Goal: Information Seeking & Learning: Find specific fact

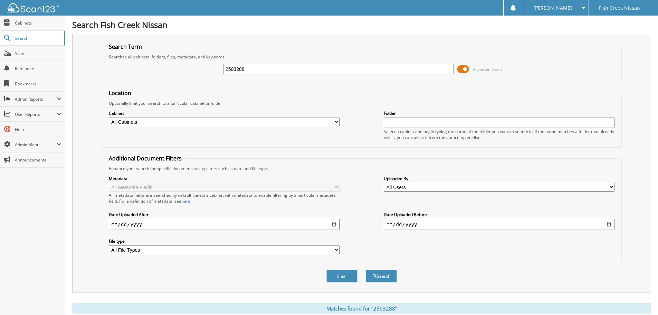
click at [312, 72] on input "2503288" at bounding box center [338, 69] width 231 height 10
type input "2501197"
click at [366, 269] on button "Search" at bounding box center [381, 275] width 31 height 13
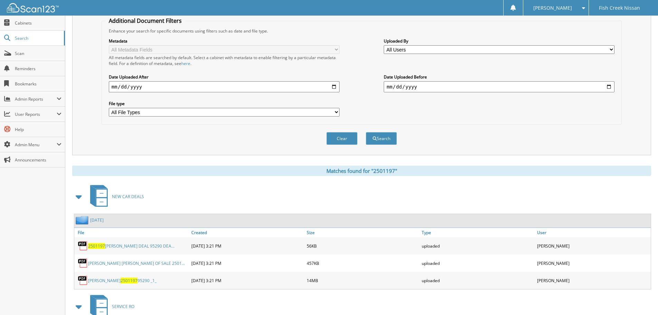
scroll to position [138, 0]
click at [96, 262] on link "LUIS GALVAN VALADEZ BILL OF SALE 2501..." at bounding box center [136, 262] width 97 height 6
click at [117, 280] on link "GALVAN VALADEZ 2501197 95290 _1_" at bounding box center [122, 280] width 68 height 6
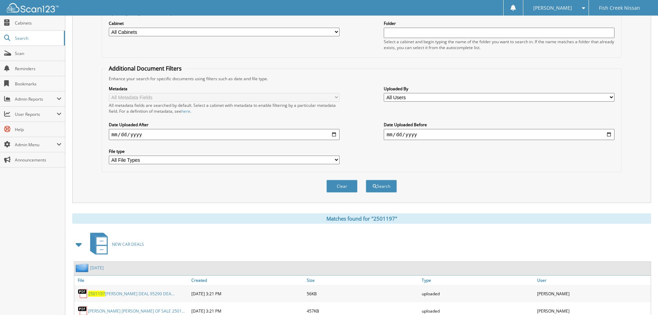
scroll to position [0, 0]
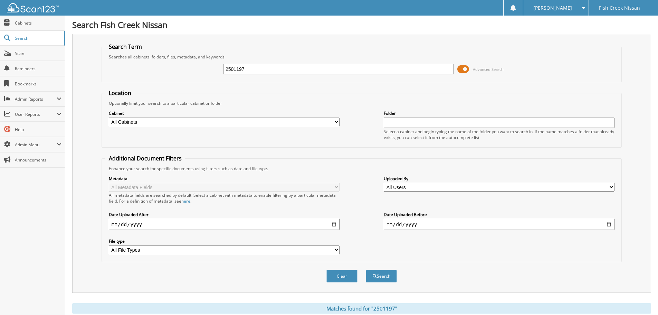
click at [311, 68] on input "2501197" at bounding box center [338, 69] width 231 height 10
type input "2505372"
click at [366, 269] on button "Search" at bounding box center [381, 275] width 31 height 13
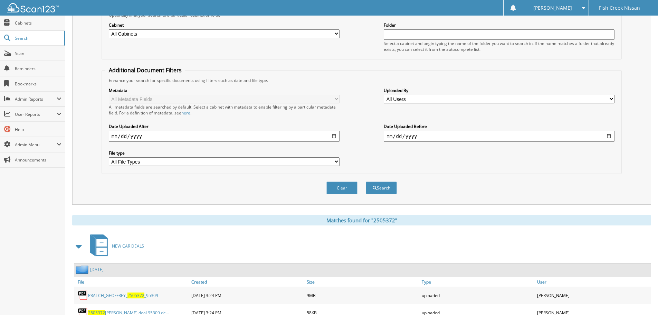
scroll to position [116, 0]
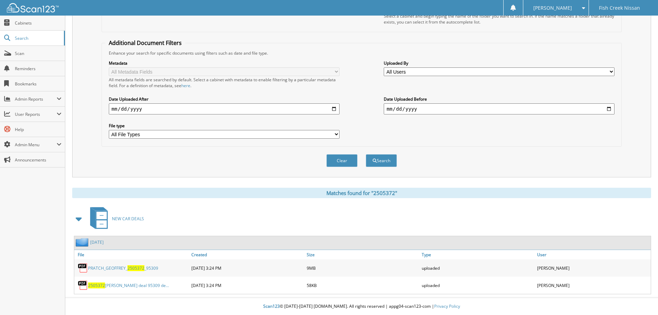
click at [150, 269] on link "PRATCH_GEOFFREY_ 2505372 _95309" at bounding box center [123, 268] width 70 height 6
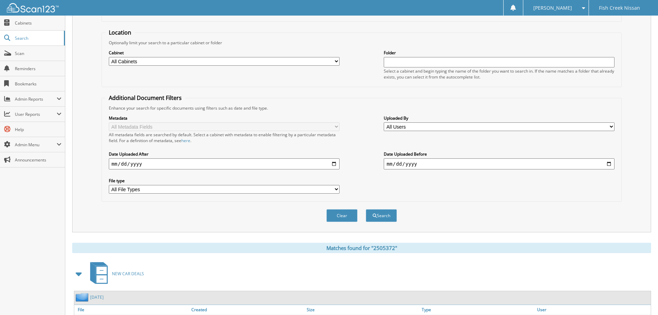
scroll to position [0, 0]
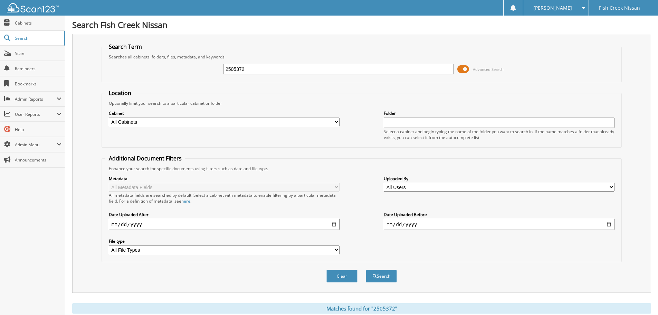
click at [308, 70] on input "2505372" at bounding box center [338, 69] width 231 height 10
type input "2506422"
click at [366, 269] on button "Search" at bounding box center [381, 275] width 31 height 13
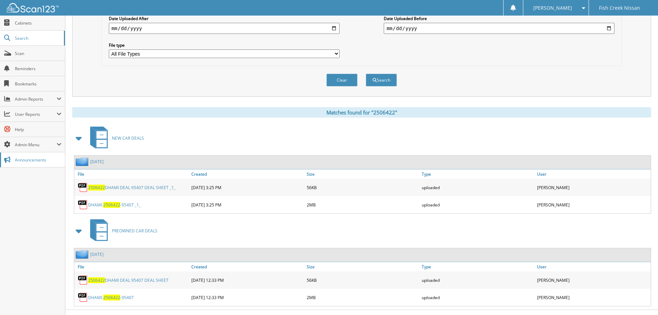
scroll to position [207, 0]
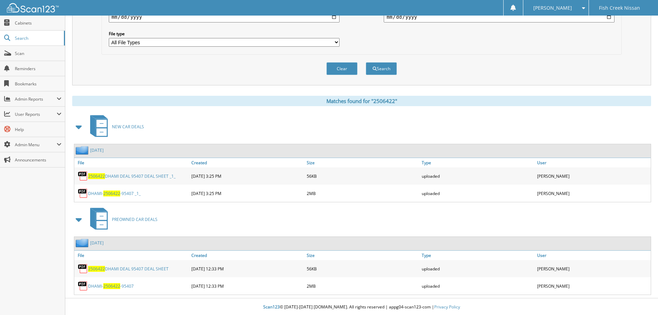
click at [101, 192] on link "DHAMI- 2506422 -95407 _1_" at bounding box center [114, 193] width 53 height 6
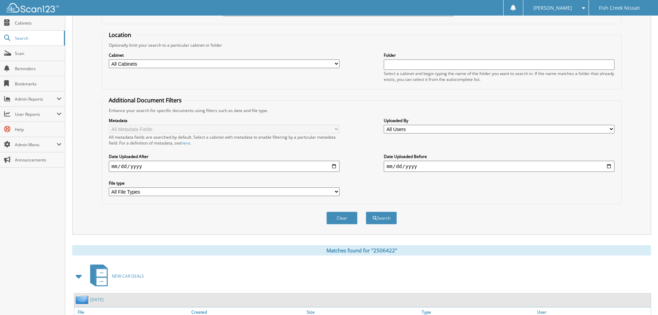
scroll to position [0, 0]
